Goal: Task Accomplishment & Management: Use online tool/utility

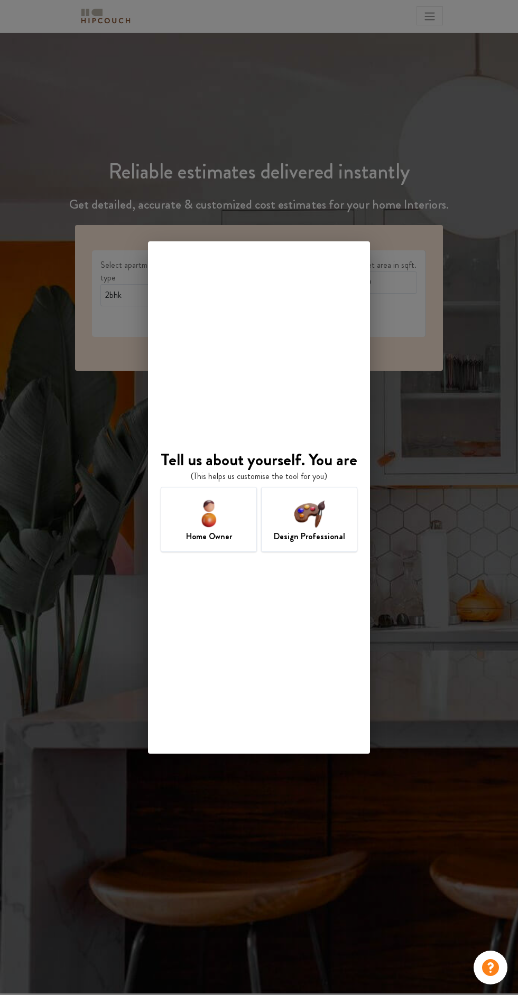
click at [448, 774] on div "Tell us about yourself. You are (This helps us customise the tool for you) Home…" at bounding box center [259, 497] width 518 height 995
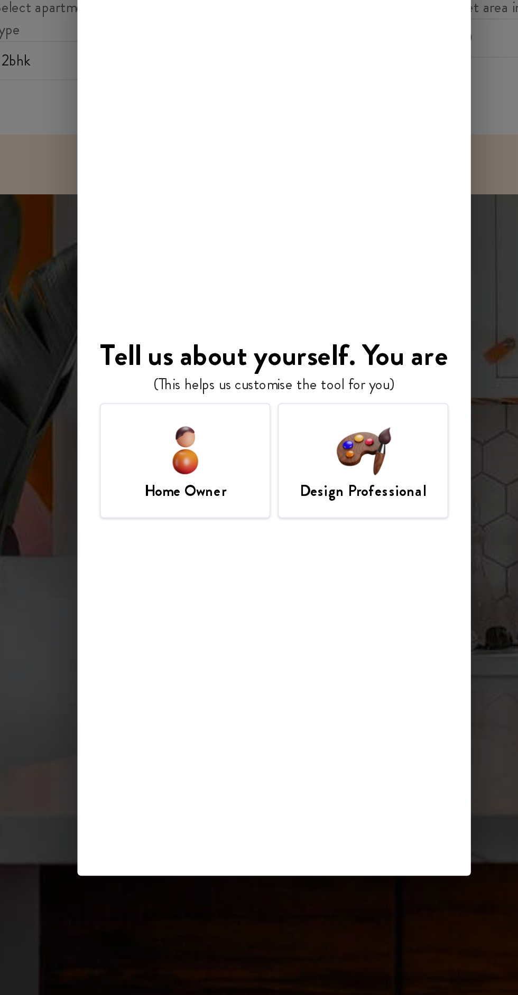
click at [191, 522] on div "Home Owner" at bounding box center [209, 519] width 96 height 65
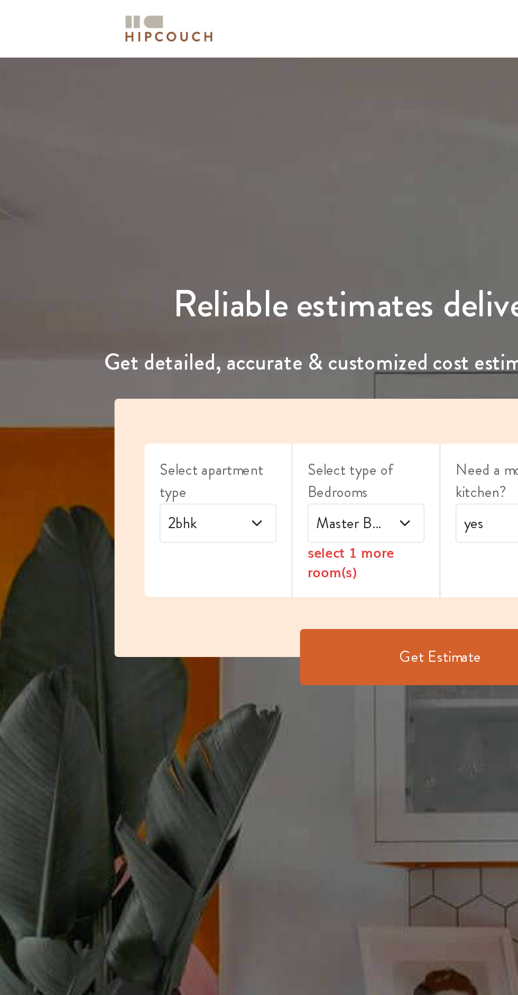
click at [118, 296] on span "2bhk" at bounding box center [124, 295] width 42 height 13
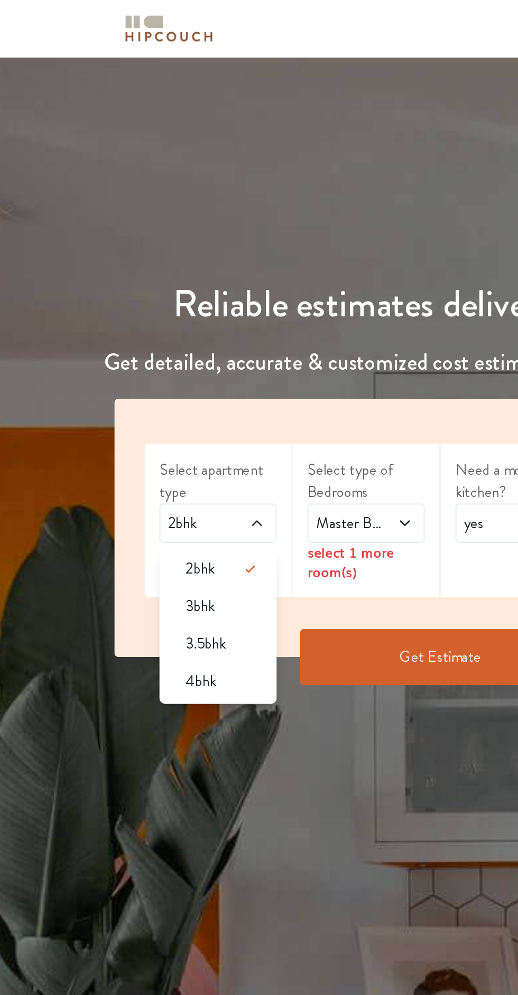
click at [115, 347] on div "3bhk" at bounding box center [137, 342] width 60 height 13
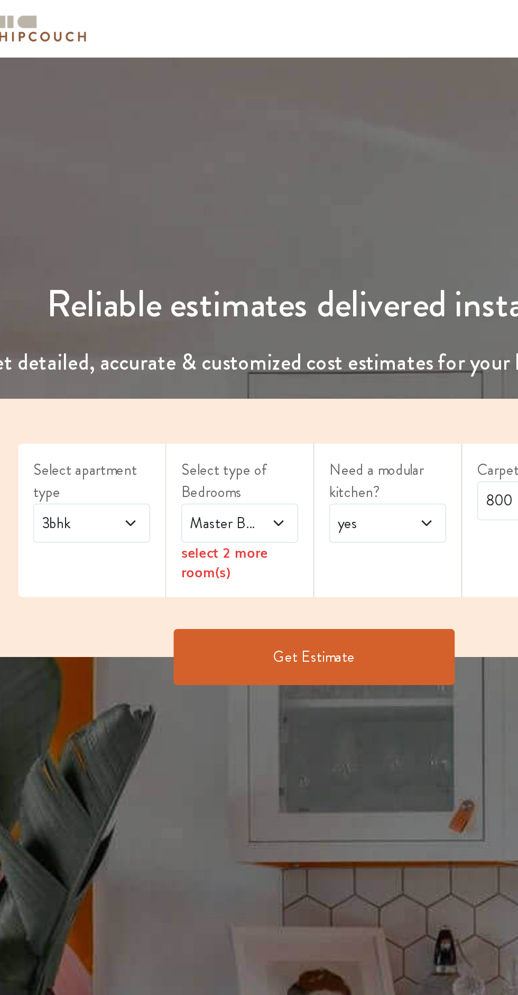
click at [204, 293] on span "Master Bedroom" at bounding box center [207, 295] width 42 height 13
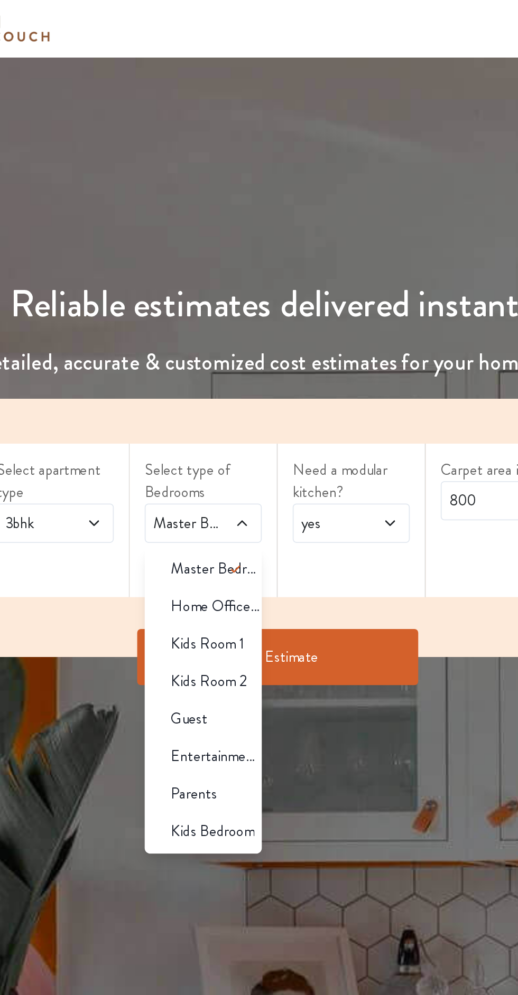
click at [201, 319] on span "Master Bedroom" at bounding box center [224, 321] width 51 height 13
click at [202, 403] on span "Guest" at bounding box center [209, 405] width 21 height 13
click at [211, 323] on span "Master Bedroom" at bounding box center [224, 321] width 51 height 13
click at [206, 360] on span "Kids Room 1" at bounding box center [220, 363] width 42 height 13
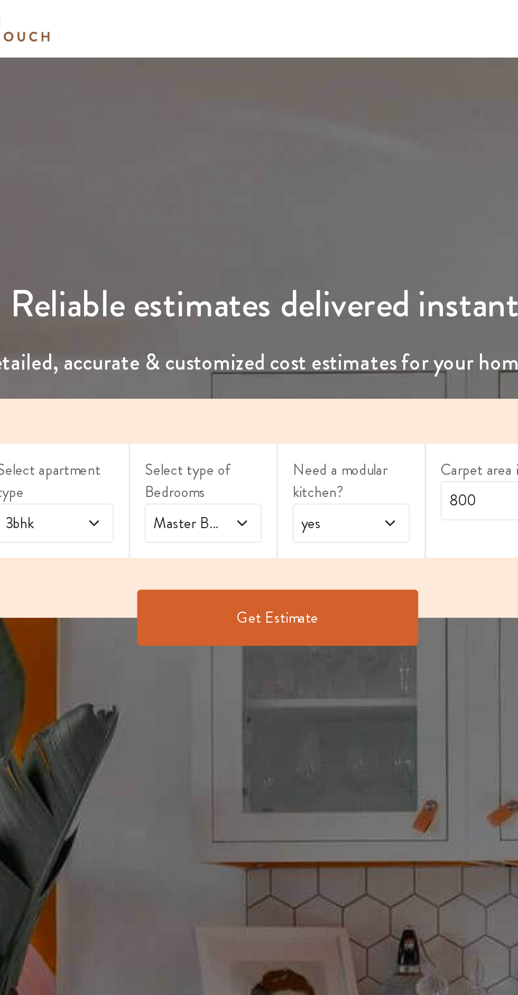
click at [213, 302] on div "Master Bedroom,Kids Room 1,Guest" at bounding box center [217, 295] width 66 height 22
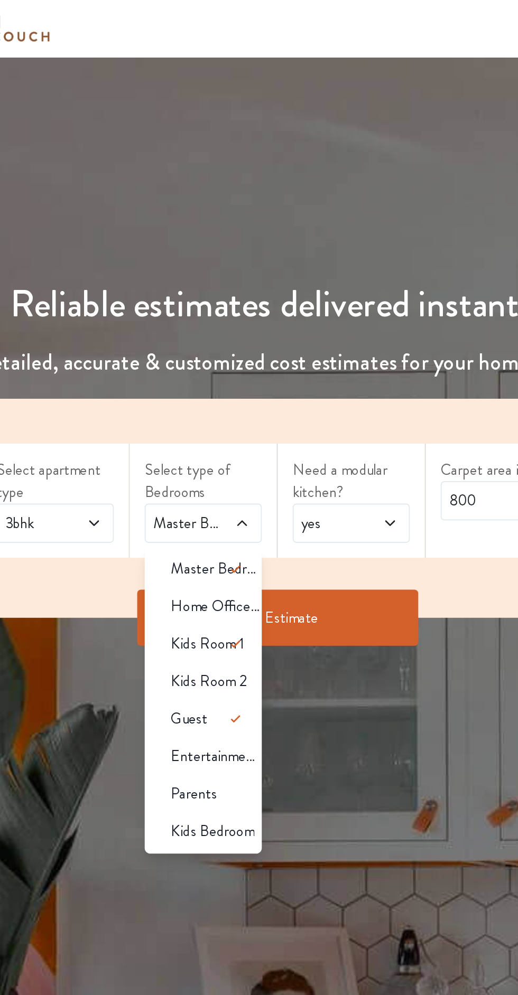
click at [257, 505] on div "Reliable estimates delivered instantly Get detailed, accurate & customized cost…" at bounding box center [259, 512] width 518 height 961
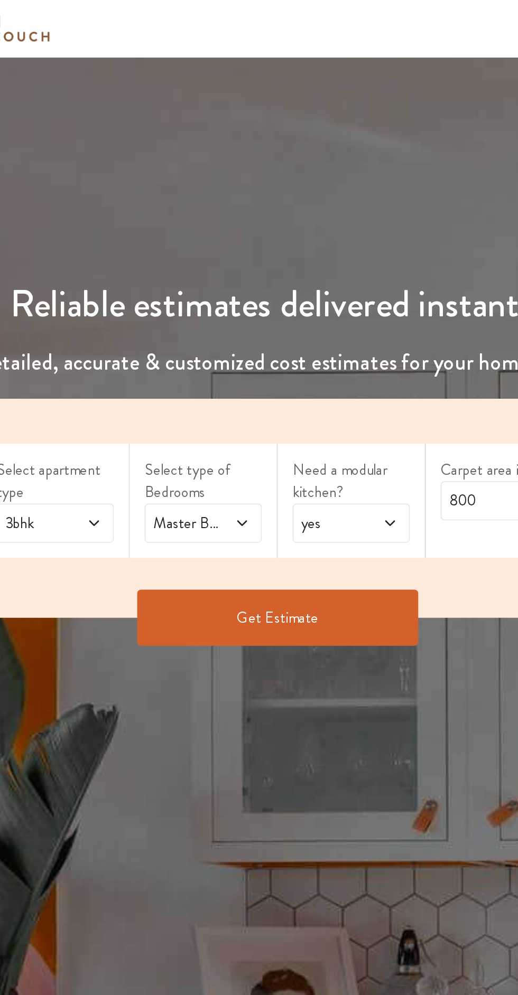
click at [295, 295] on span "yes" at bounding box center [291, 295] width 42 height 13
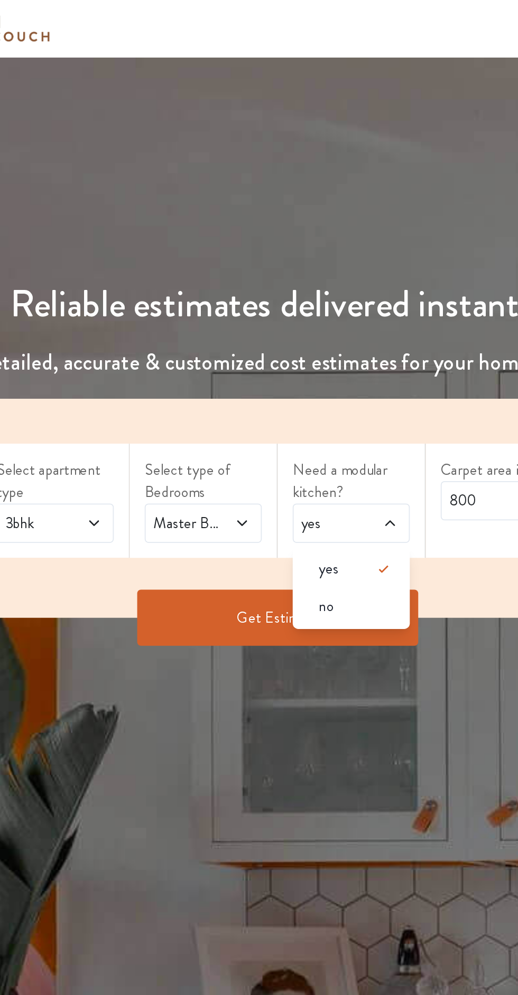
click at [285, 322] on span "yes" at bounding box center [287, 321] width 11 height 13
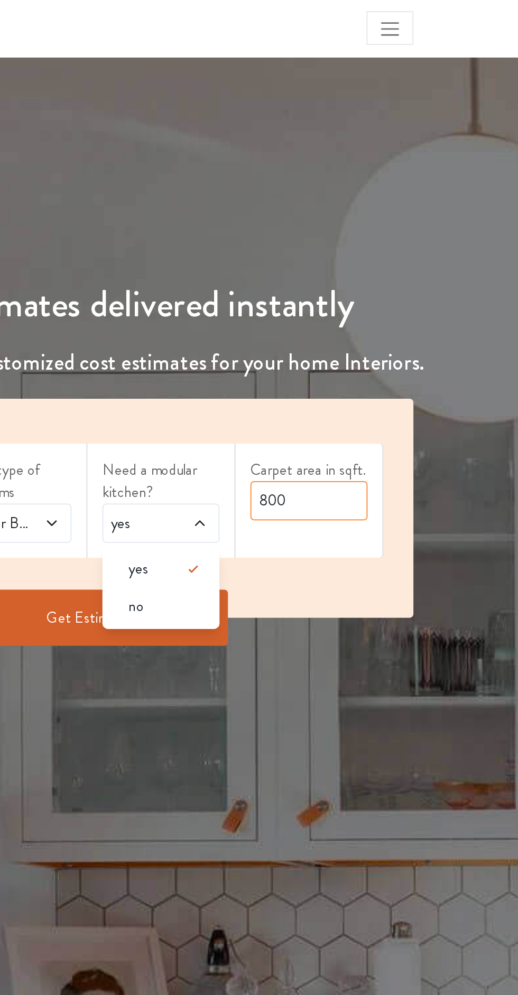
click at [375, 281] on input "800" at bounding box center [384, 282] width 66 height 22
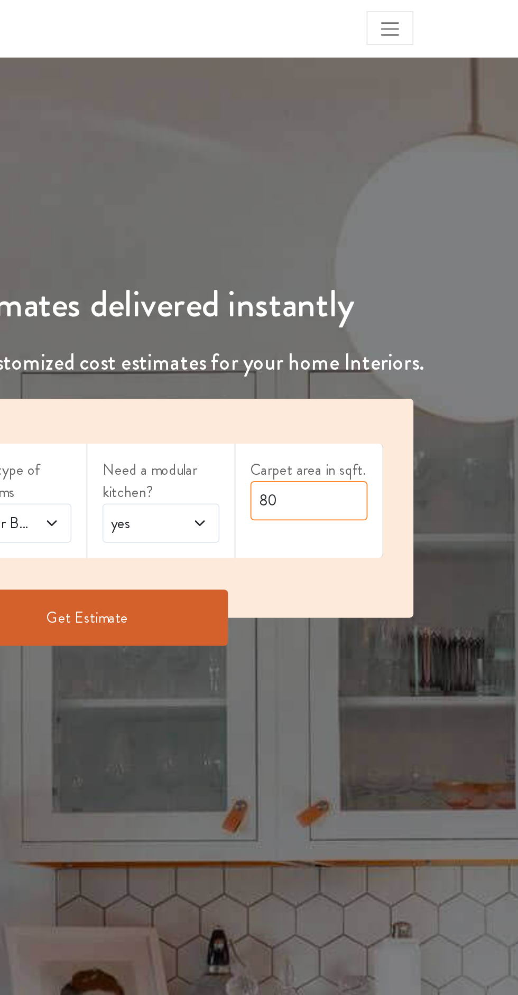
type input "8"
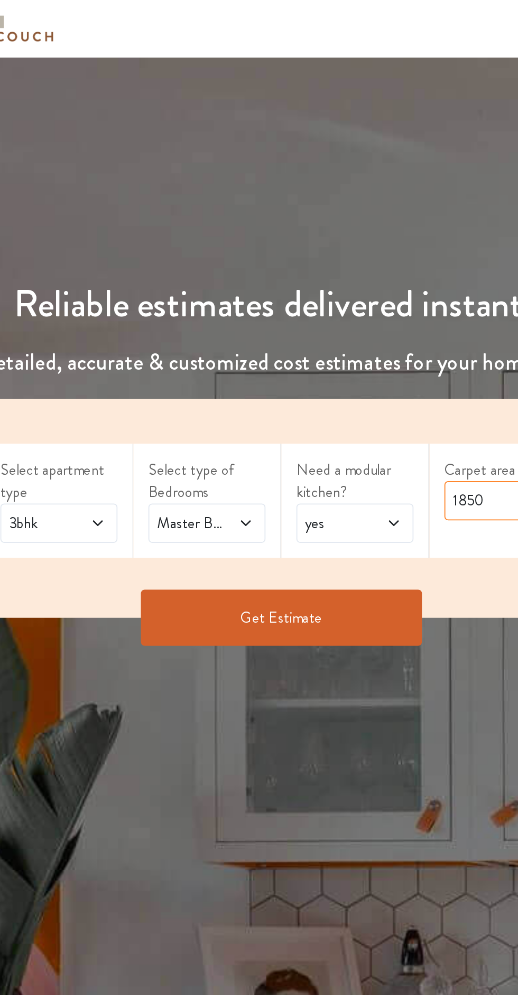
type input "1850"
click at [299, 350] on button "Get Estimate" at bounding box center [259, 349] width 158 height 32
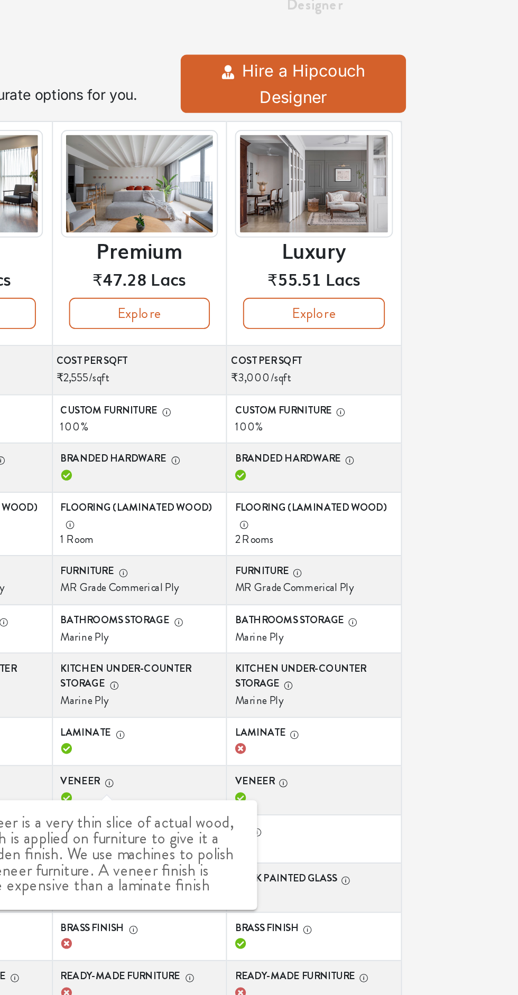
click at [469, 496] on div "Options Summary Details Speak to a Hipcouch Designer Curated Just For You! We'v…" at bounding box center [259, 395] width 518 height 726
